Goal: Transaction & Acquisition: Purchase product/service

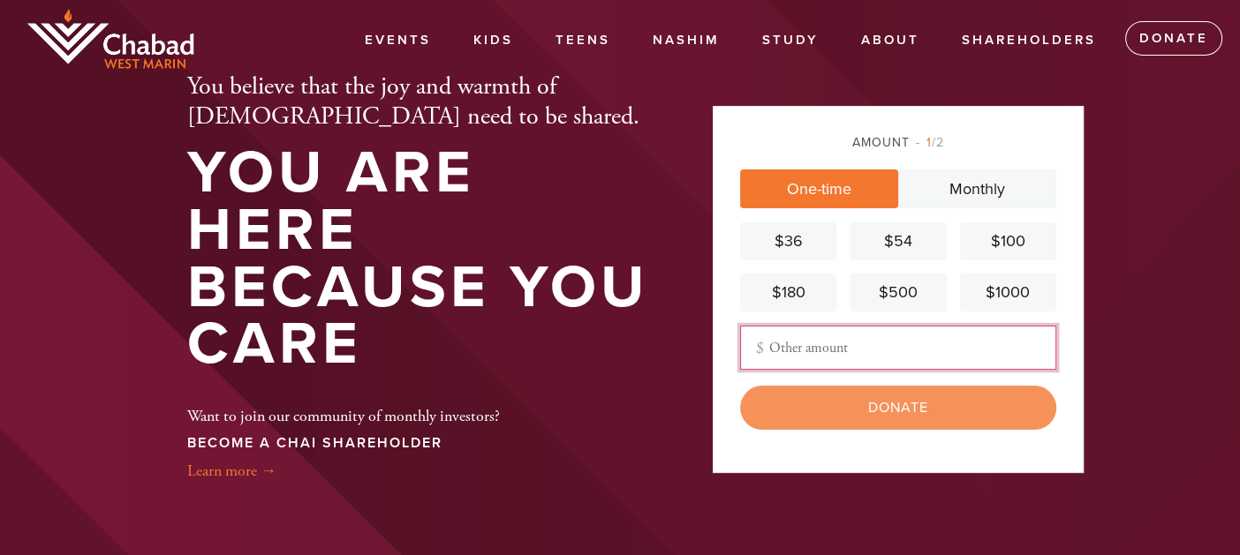
click at [767, 339] on input "Other Amount" at bounding box center [898, 348] width 316 height 44
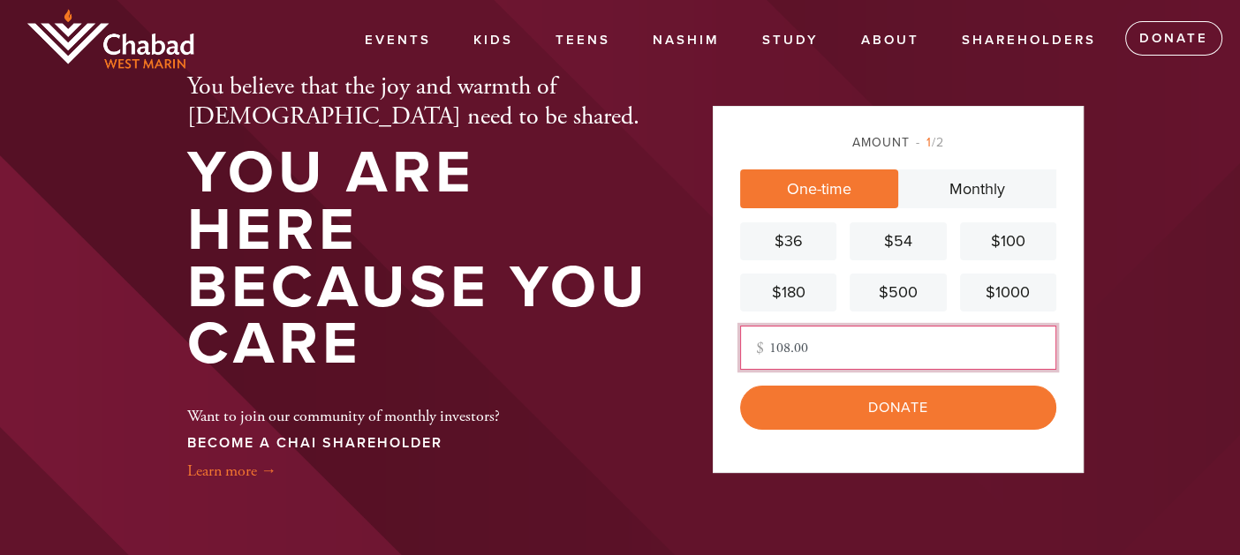
click at [787, 351] on input "108.00" at bounding box center [898, 348] width 316 height 44
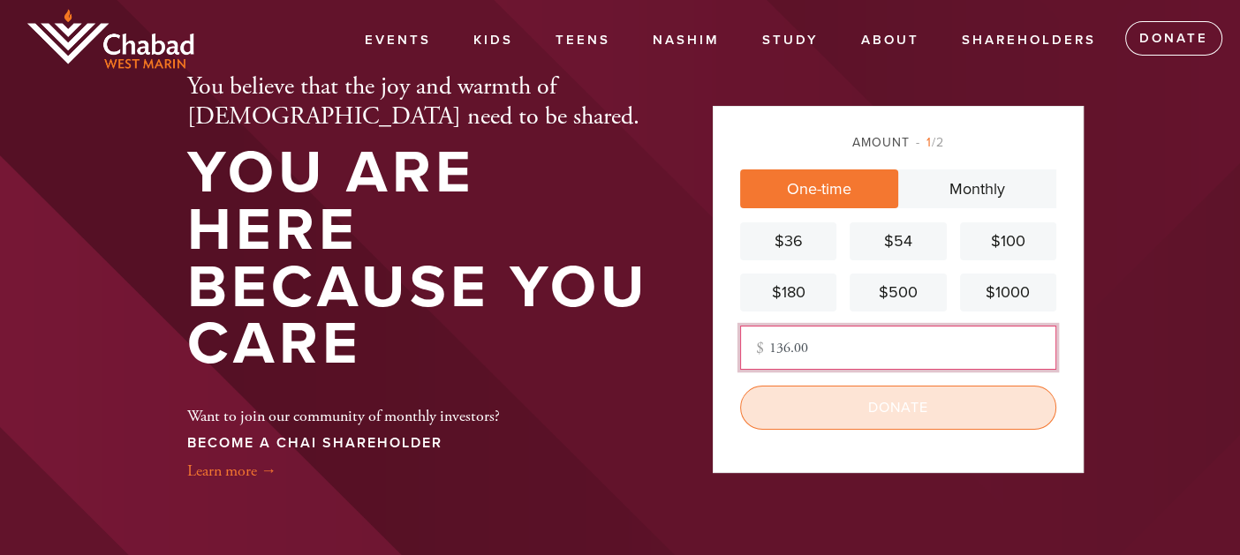
type input "136.00"
click at [900, 408] on input "Donate" at bounding box center [898, 408] width 316 height 44
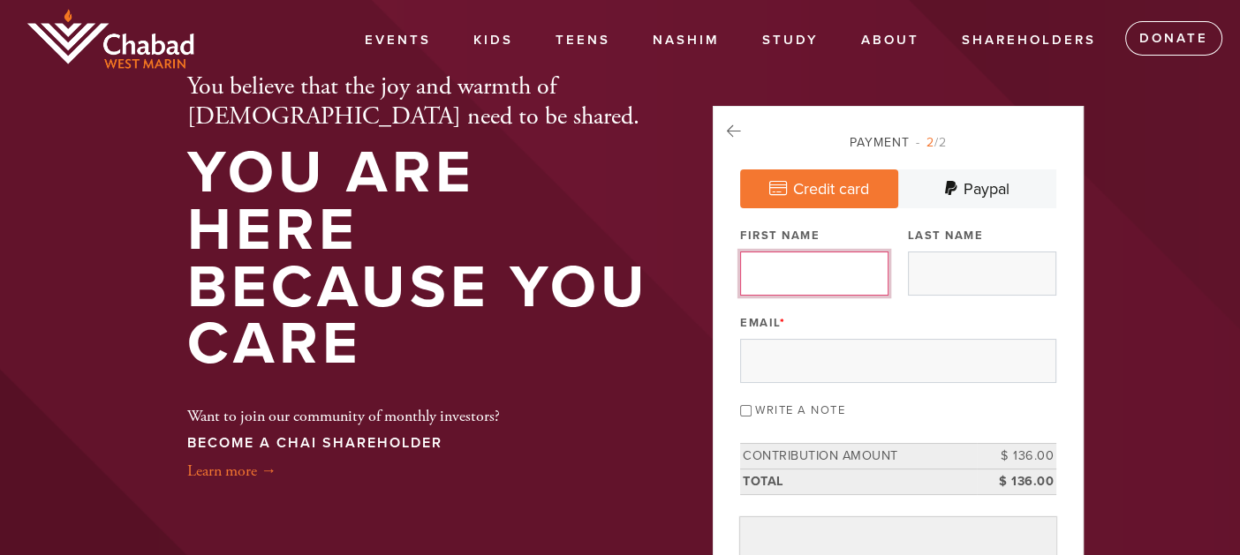
click at [767, 283] on input "First Name" at bounding box center [814, 274] width 148 height 44
type input "[PERSON_NAME]"
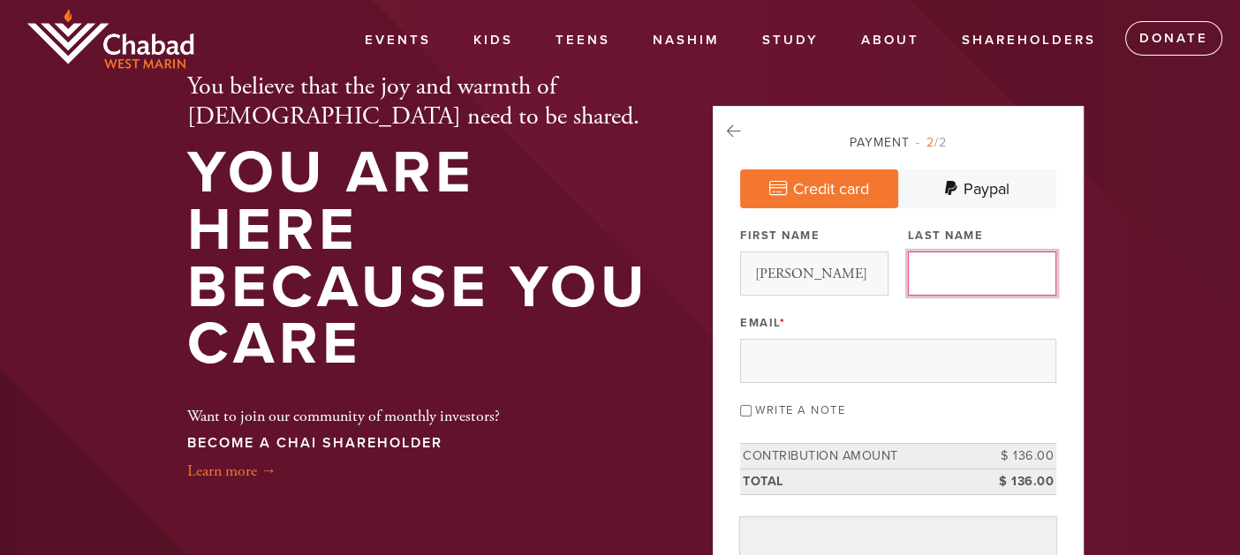
click at [933, 272] on input "Last Name" at bounding box center [982, 274] width 148 height 44
type input "Yanow"
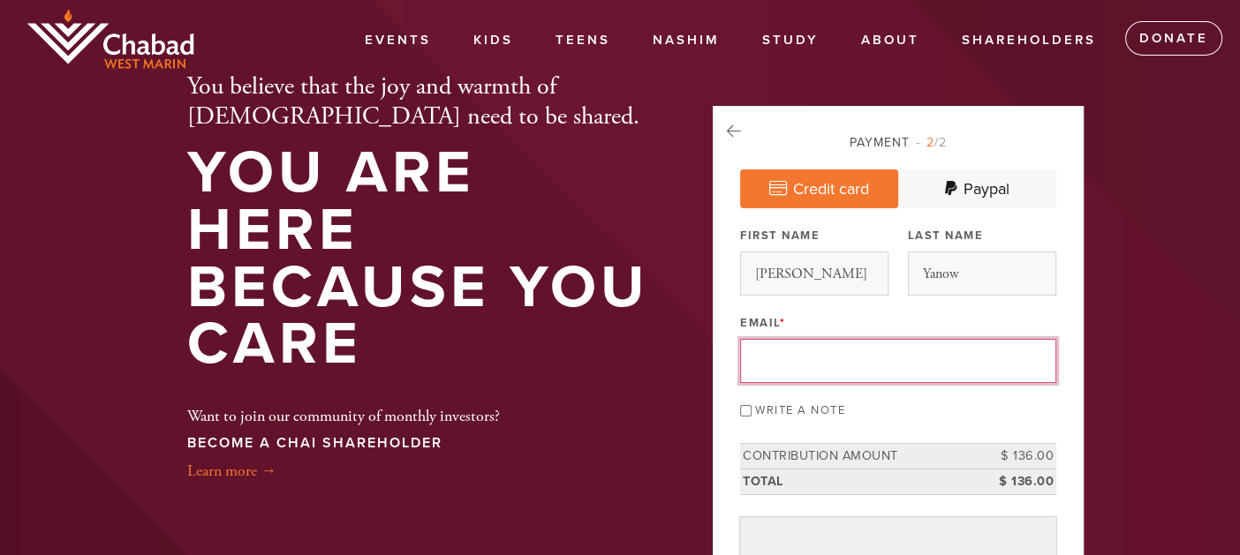
click at [778, 361] on input "Email *" at bounding box center [898, 361] width 316 height 44
type input "[EMAIL_ADDRESS][DOMAIN_NAME]"
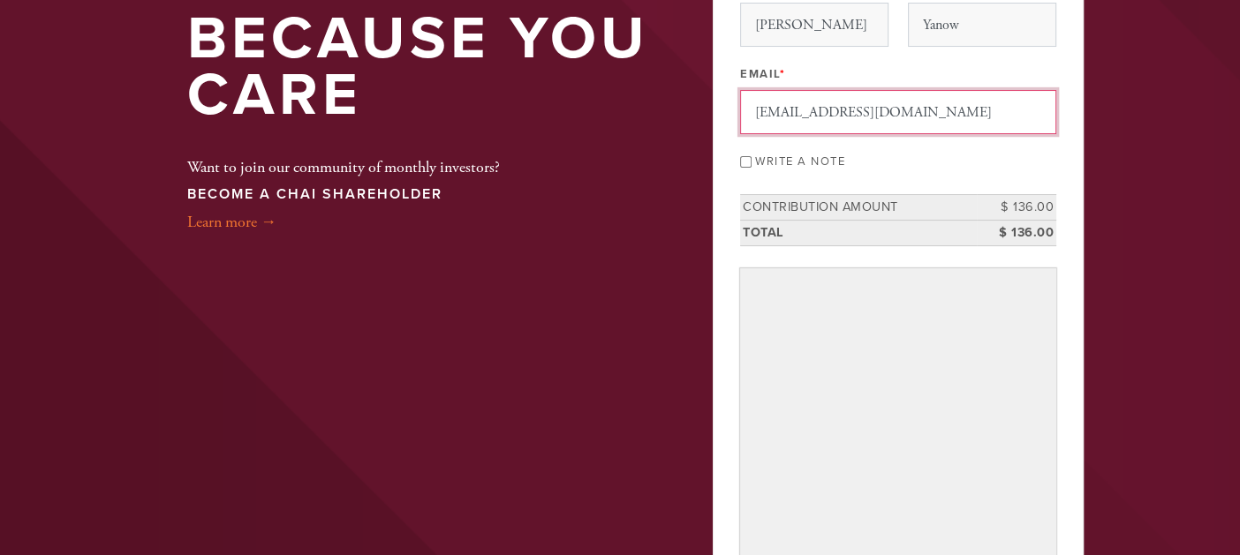
scroll to position [289, 0]
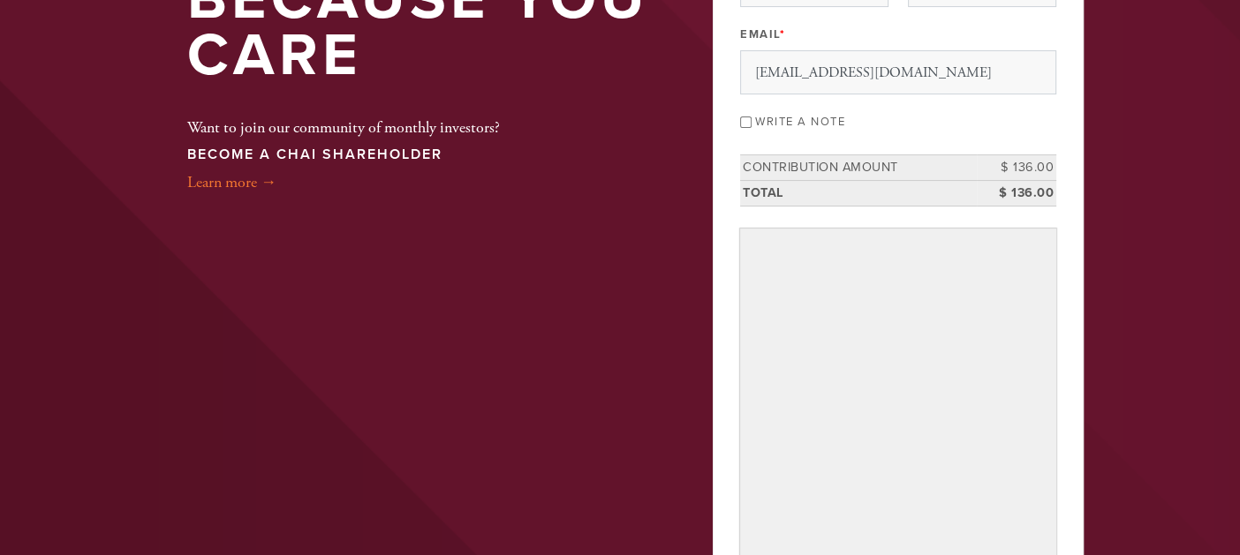
click at [1131, 536] on header "Events Kids JAMS After-School JAMS Summer Camp Teens C-teen Israel & Me Nashim …" at bounding box center [620, 258] width 1240 height 1094
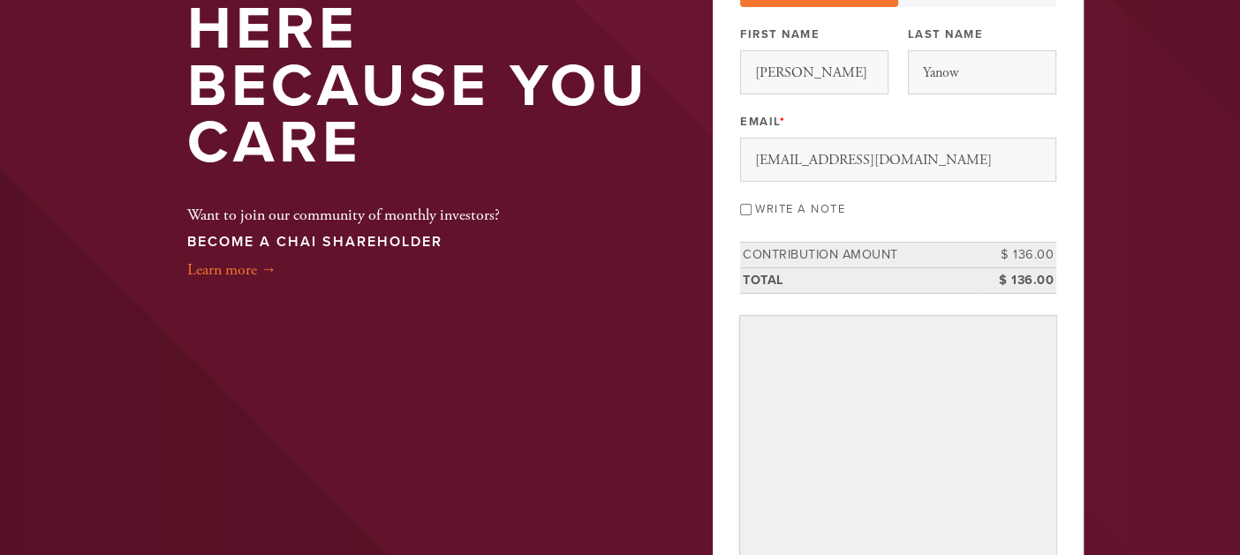
scroll to position [182, 0]
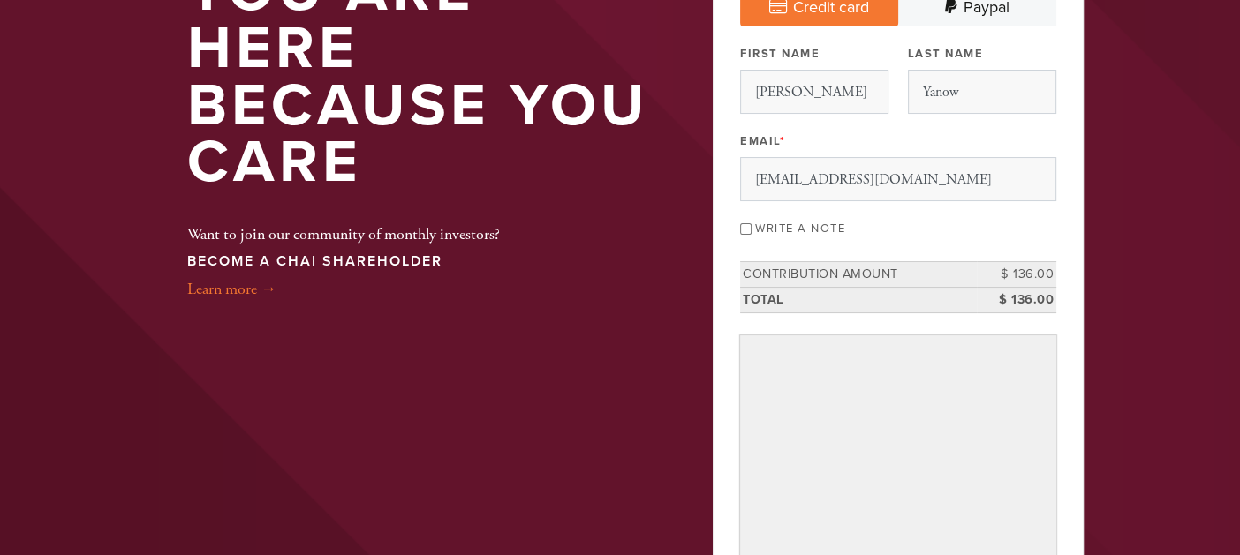
click at [750, 232] on div "Write a note" at bounding box center [898, 227] width 316 height 24
click at [747, 230] on input "Write a note" at bounding box center [745, 228] width 11 height 11
checkbox input "true"
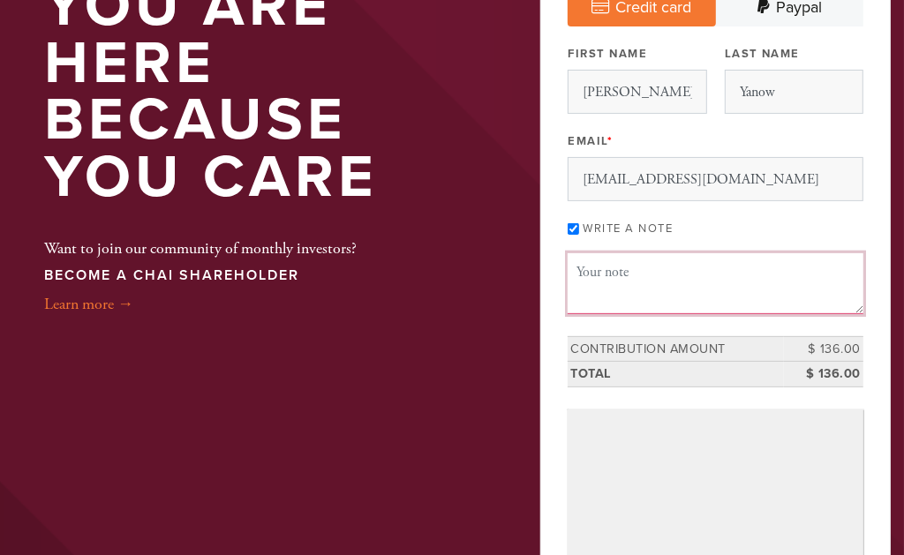
click at [576, 276] on textarea "Message or dedication" at bounding box center [716, 283] width 296 height 60
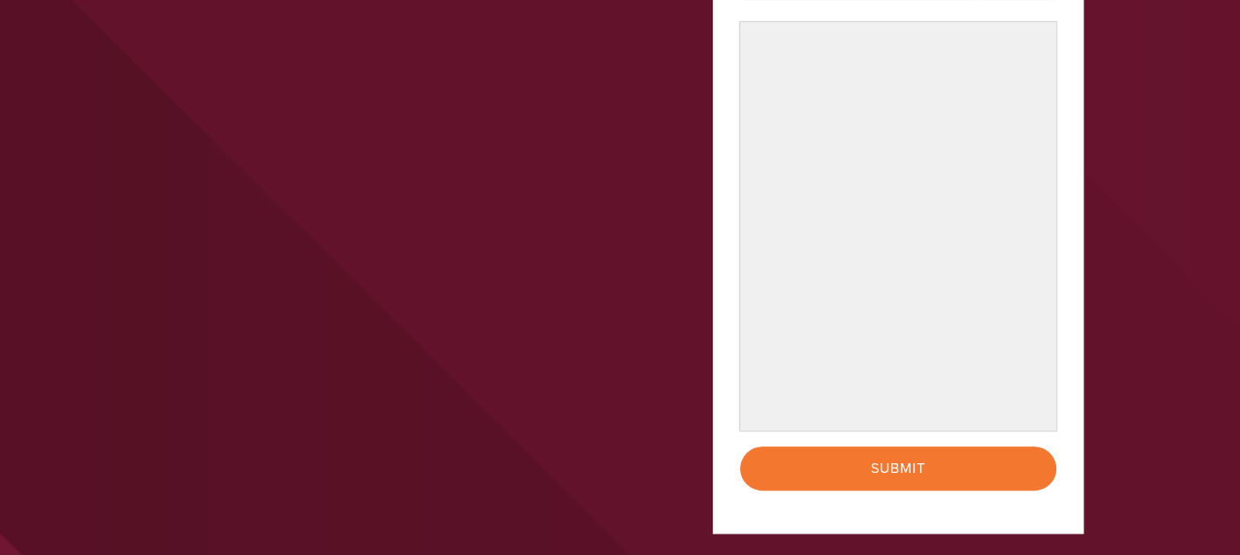
scroll to position [573, 0]
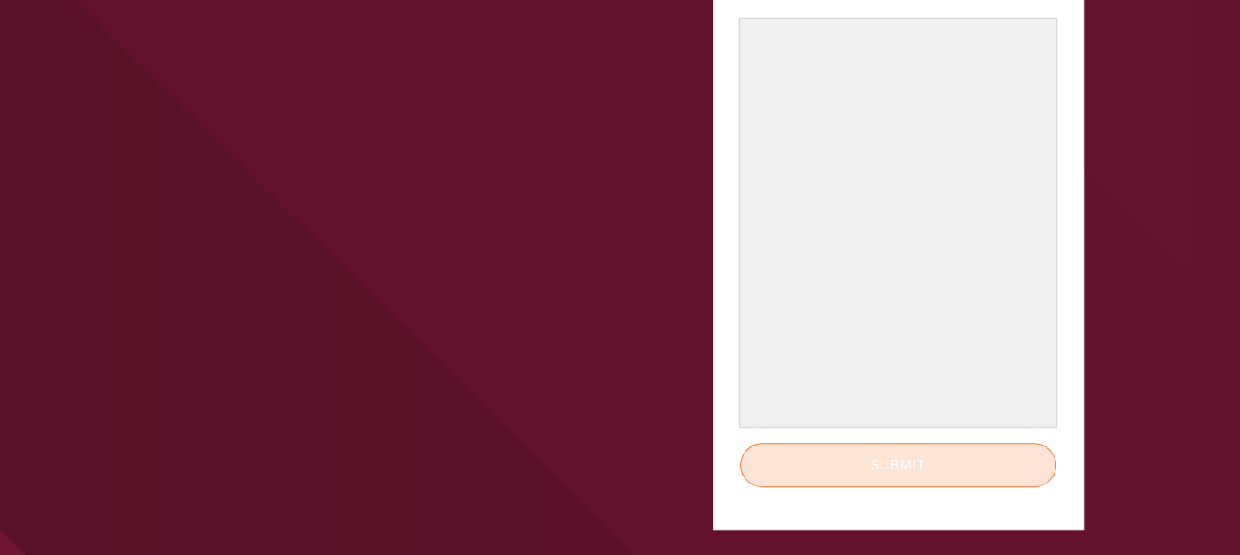
type textarea "Rosh haShana"
click at [893, 461] on input "Submit" at bounding box center [898, 465] width 316 height 44
